Goal: Information Seeking & Learning: Learn about a topic

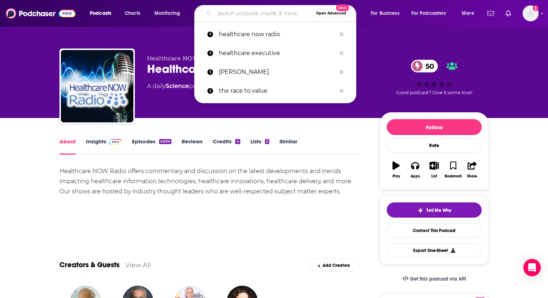
click at [236, 17] on input "Search podcasts, credits, & more..." at bounding box center [263, 14] width 99 height 12
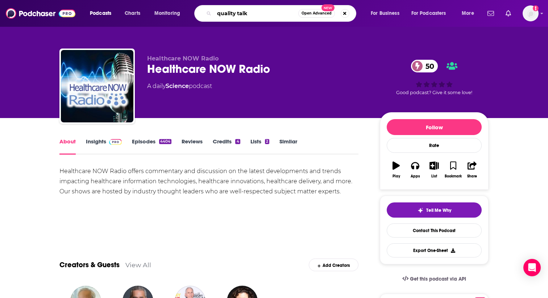
type input "quality talks"
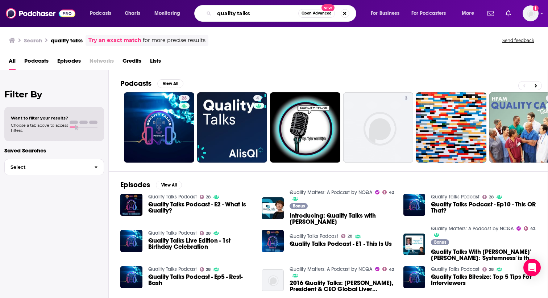
drag, startPoint x: 255, startPoint y: 13, endPoint x: 237, endPoint y: 13, distance: 17.4
click at [237, 13] on input "quality talks" at bounding box center [256, 14] width 84 height 12
type input "quality matters"
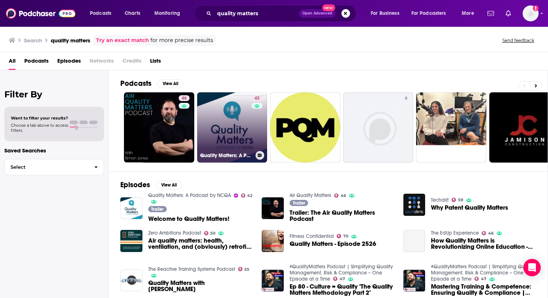
click at [238, 116] on link "42 Quality Matters: A Podcast by NCQA" at bounding box center [232, 127] width 70 height 70
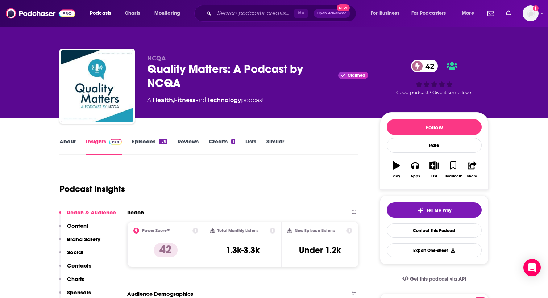
click at [144, 147] on link "Episodes 178" at bounding box center [150, 146] width 36 height 17
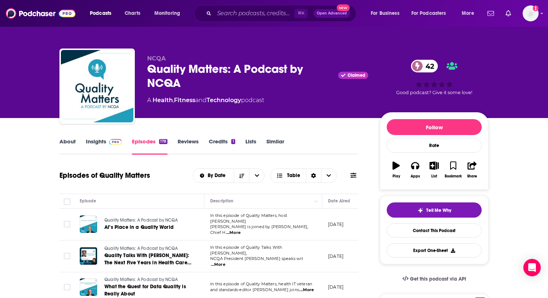
click at [98, 145] on link "Insights" at bounding box center [104, 146] width 36 height 17
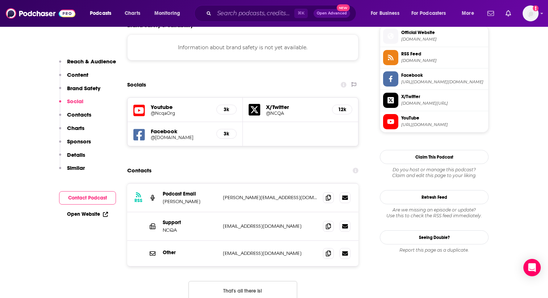
scroll to position [661, 0]
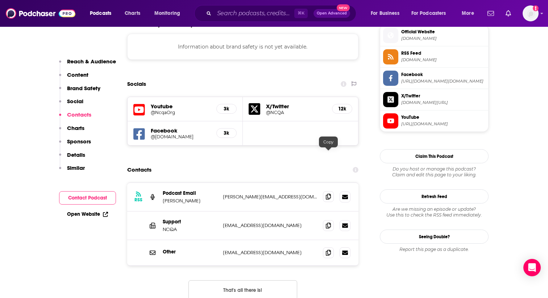
click at [327, 194] on icon at bounding box center [328, 197] width 5 height 6
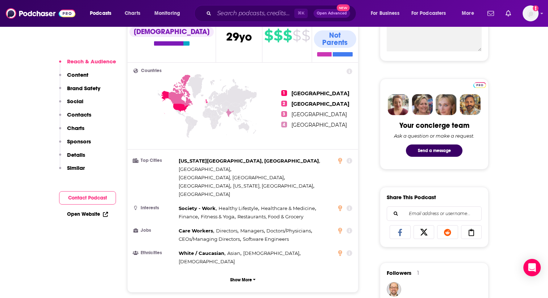
scroll to position [295, 0]
click at [240, 277] on p "Show More" at bounding box center [241, 279] width 22 height 5
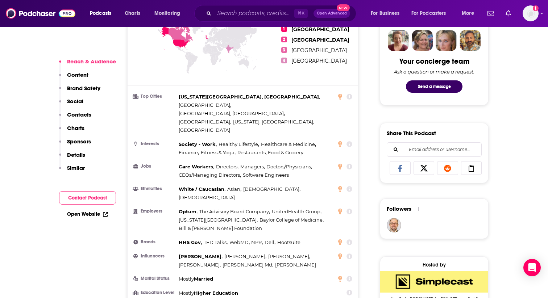
scroll to position [361, 0]
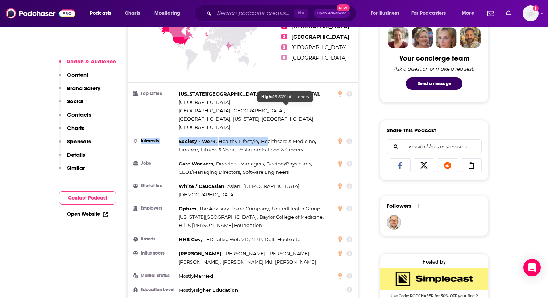
drag, startPoint x: 176, startPoint y: 107, endPoint x: 265, endPoint y: 108, distance: 88.8
click at [265, 137] on li "Interests Society - Work , Healthy Lifestyle , Healthcare & Medicine , Finance …" at bounding box center [242, 145] width 219 height 17
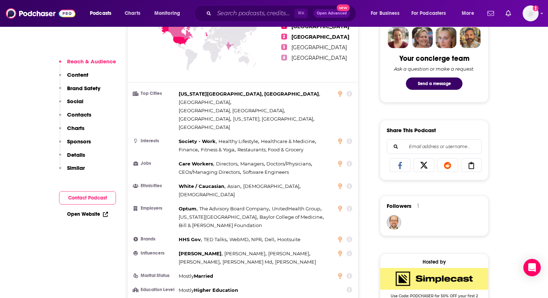
drag, startPoint x: 309, startPoint y: 115, endPoint x: 187, endPoint y: 111, distance: 122.2
click at [187, 137] on div "Society - Work , Healthy Lifestyle , Healthcare & Medicine , Finance , Fitness …" at bounding box center [256, 145] width 155 height 17
drag, startPoint x: 179, startPoint y: 109, endPoint x: 307, endPoint y: 113, distance: 127.7
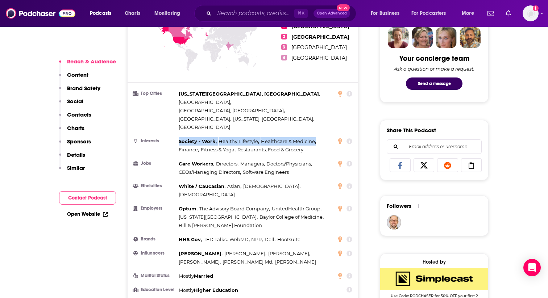
click at [307, 137] on div "Society - Work , Healthy Lifestyle , Healthcare & Medicine , Finance , Fitness …" at bounding box center [256, 145] width 155 height 17
drag, startPoint x: 178, startPoint y: 109, endPoint x: 304, endPoint y: 119, distance: 126.9
click at [304, 137] on li "Interests Society - Work , Healthy Lifestyle , Healthcare & Medicine , Finance …" at bounding box center [242, 145] width 219 height 17
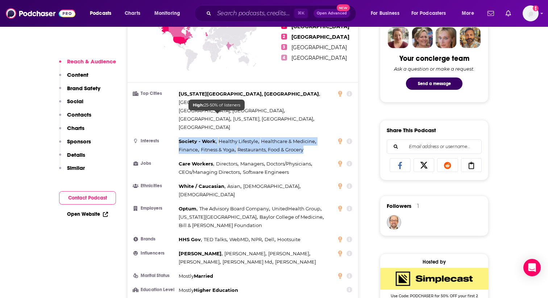
copy div "Society - Work , Healthy Lifestyle , Healthcare & Medicine , Finance , Fitness …"
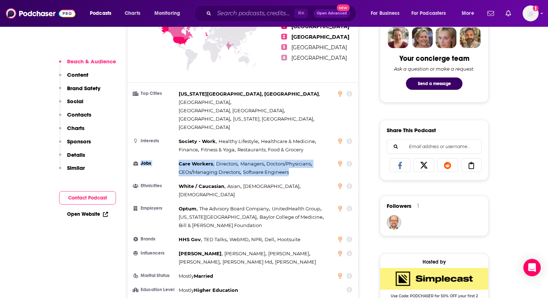
drag, startPoint x: 176, startPoint y: 131, endPoint x: 294, endPoint y: 144, distance: 119.2
click at [294, 144] on ul "Top Cities [US_STATE][GEOGRAPHIC_DATA], [GEOGRAPHIC_DATA] , [GEOGRAPHIC_DATA] ,…" at bounding box center [242, 192] width 219 height 205
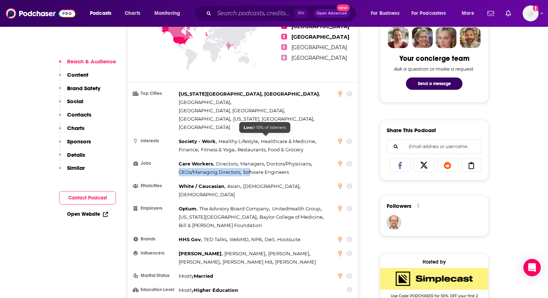
drag, startPoint x: 294, startPoint y: 137, endPoint x: 251, endPoint y: 135, distance: 42.4
click at [251, 160] on div "Care Workers , Directors , Managers , Doctors/Physicians , CEOs/Managing Direct…" at bounding box center [256, 168] width 155 height 17
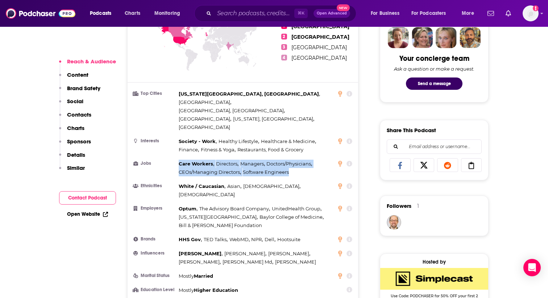
drag, startPoint x: 179, startPoint y: 130, endPoint x: 292, endPoint y: 139, distance: 113.8
click at [292, 160] on div "Care Workers , Directors , Managers , Doctors/Physicians , CEOs/Managing Direct…" at bounding box center [256, 168] width 155 height 17
copy div "Care Workers , Directors , Managers , Doctors/Physicians , CEOs/Managing Direct…"
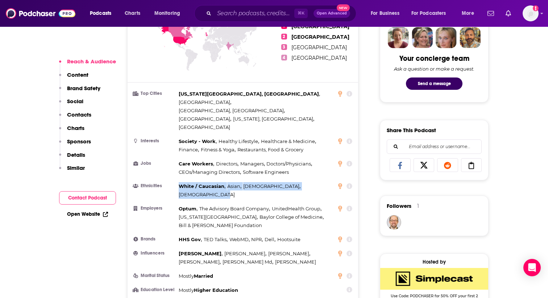
drag, startPoint x: 179, startPoint y: 153, endPoint x: 312, endPoint y: 152, distance: 133.7
click at [313, 182] on li "Ethnicities [DEMOGRAPHIC_DATA] / [DEMOGRAPHIC_DATA] , [DEMOGRAPHIC_DATA] , [DEM…" at bounding box center [242, 190] width 219 height 17
copy div "White / [DEMOGRAPHIC_DATA] , [DEMOGRAPHIC_DATA] , [DEMOGRAPHIC_DATA] , [DEMOGRA…"
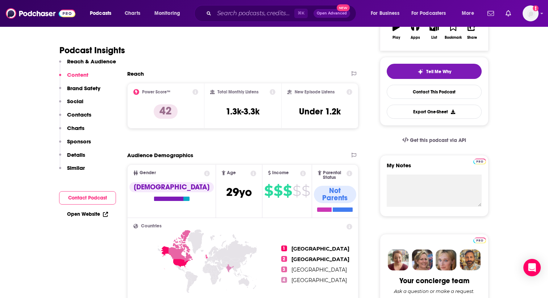
scroll to position [0, 0]
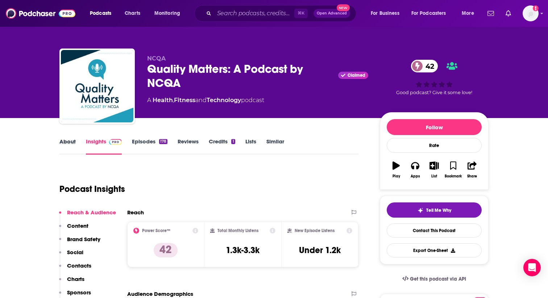
click at [76, 151] on div "About" at bounding box center [72, 146] width 26 height 17
click at [71, 146] on link "About" at bounding box center [67, 146] width 16 height 17
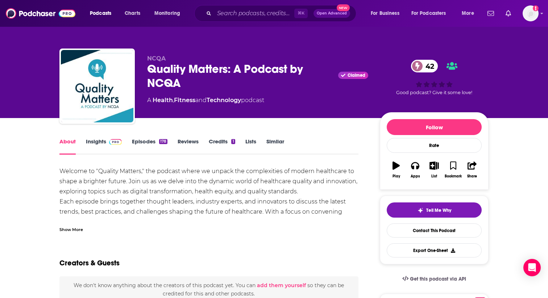
scroll to position [45, 0]
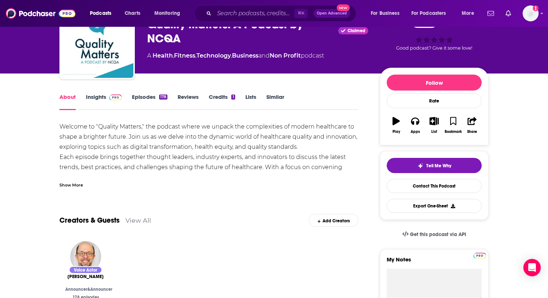
click at [202, 146] on div "Welcome to "Quality Matters," the podcast where we unpack the complexities of m…" at bounding box center [208, 193] width 299 height 142
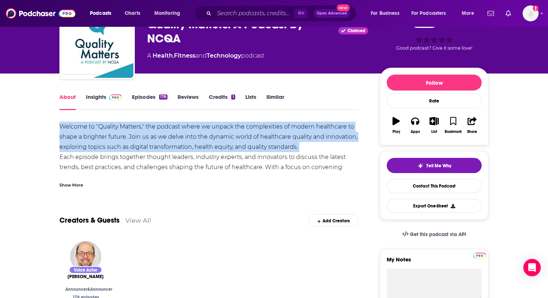
click at [202, 146] on div "Welcome to "Quality Matters," the podcast where we unpack the complexities of m…" at bounding box center [208, 193] width 299 height 142
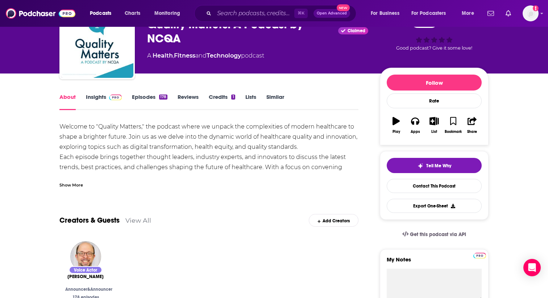
click at [121, 141] on div "Welcome to "Quality Matters," the podcast where we unpack the complexities of m…" at bounding box center [208, 193] width 299 height 142
click at [60, 128] on div "Welcome to "Quality Matters," the podcast where we unpack the complexities of m…" at bounding box center [208, 193] width 299 height 142
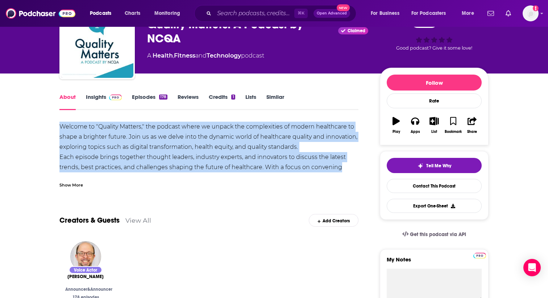
drag, startPoint x: 57, startPoint y: 126, endPoint x: 349, endPoint y: 173, distance: 296.4
copy div "Welcome to "Quality Matters," the podcast where we unpack the complexities of m…"
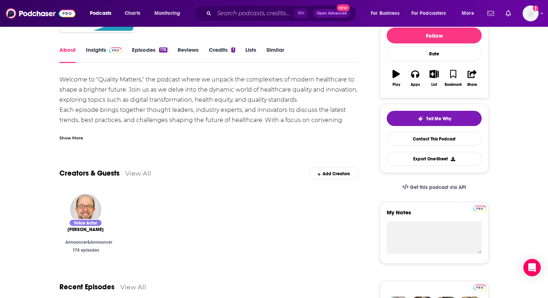
click at [77, 139] on div "Show More" at bounding box center [71, 137] width 24 height 7
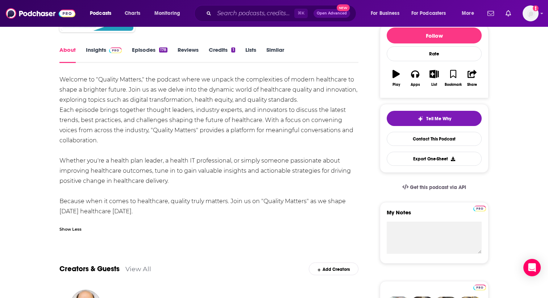
click at [95, 130] on div "Welcome to "Quality Matters," the podcast where we unpack the complexities of m…" at bounding box center [208, 146] width 299 height 142
drag, startPoint x: 54, startPoint y: 82, endPoint x: 163, endPoint y: 212, distance: 169.2
copy div "Welcome to "Quality Matters," the podcast where we unpack the complexities of m…"
